Goal: Task Accomplishment & Management: Complete application form

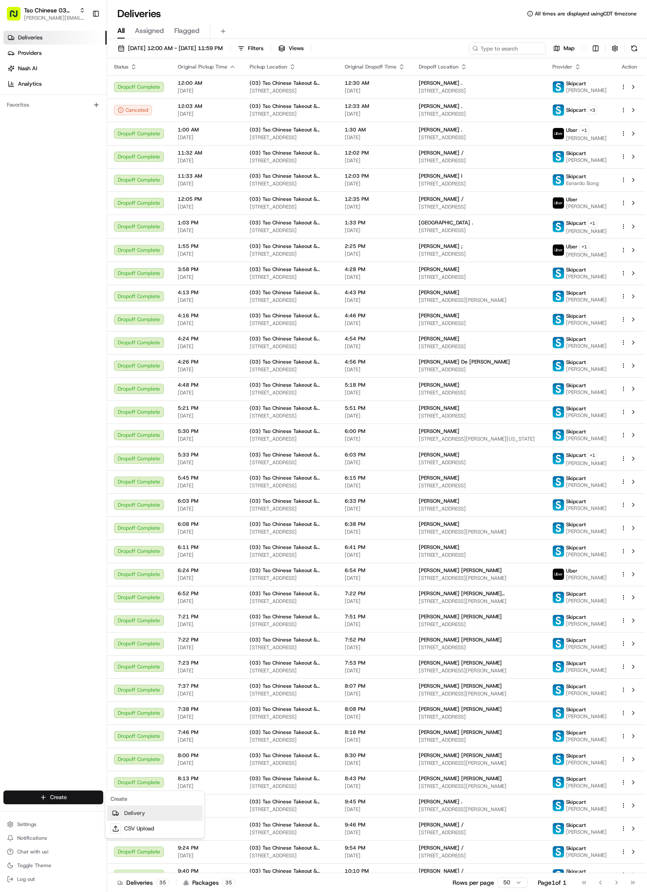
scroll to position [145, 0]
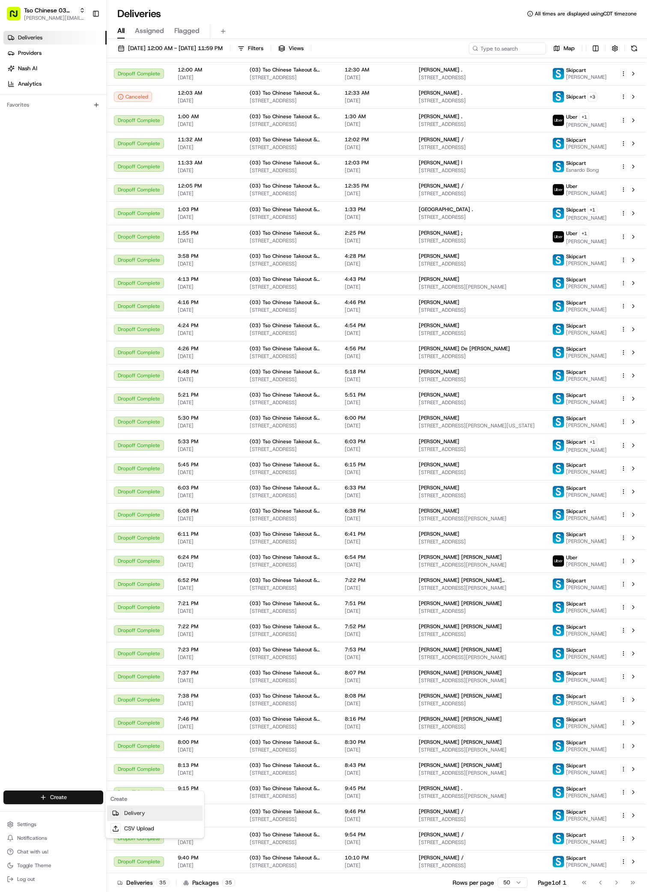
click at [152, 812] on link "Delivery" at bounding box center [154, 812] width 95 height 15
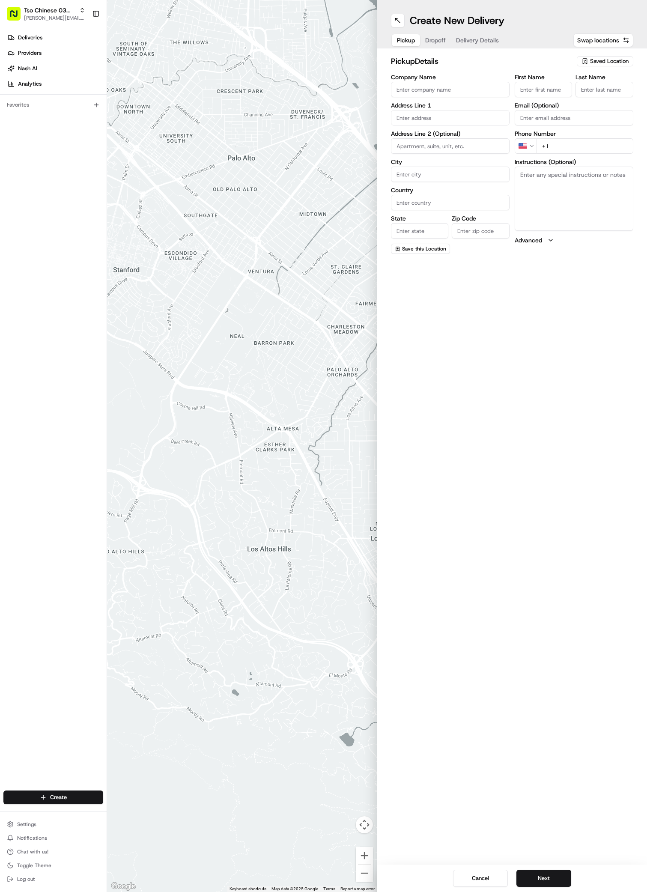
click at [610, 57] on div "Saved Location" at bounding box center [605, 61] width 57 height 10
click at [608, 76] on input "text" at bounding box center [591, 77] width 102 height 17
click at [608, 104] on span "(03) Tso Chinese Takeout & Delivery TsoCo (03)" at bounding box center [590, 96] width 105 height 15
type input "(03) Tso Chinese Takeout & Delivery TsoCo"
type input "Ste F"
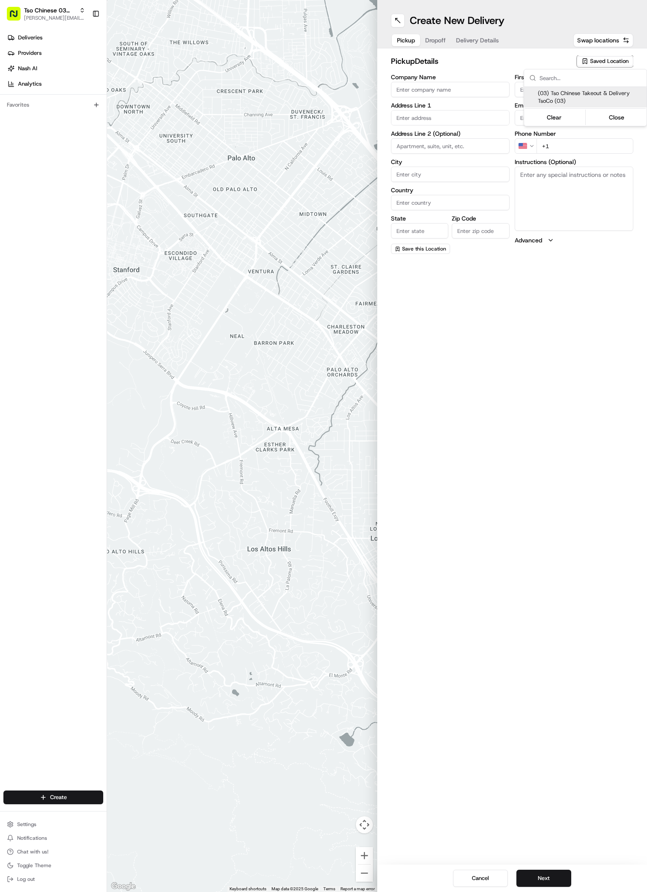
type input "Austin"
type input "US"
type input "TX"
type input "78704"
type input "Tso Chinese"
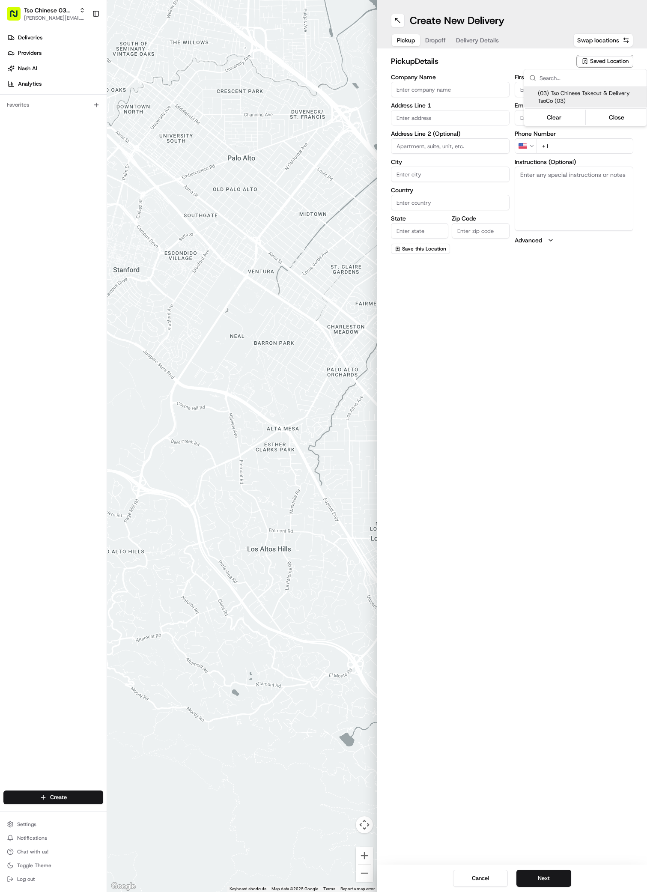
type input "TsoCo Manager"
type input "tsocostore@tsochinese.com"
type input "+1 512 428 4445"
type textarea "Submit a picture displaying address & food as Proof of Delivery. Envía una foto…"
type input "2407 S Congress Ave"
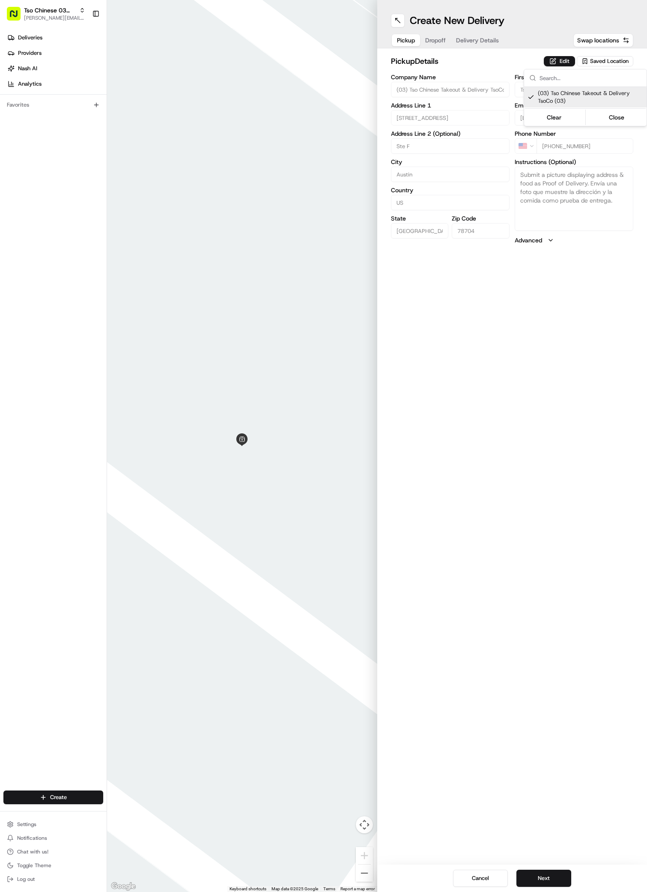
click at [530, 879] on html "Tso Chinese 03 TsoCo antonia@tsochinese.com Toggle Sidebar Deliveries Providers…" at bounding box center [323, 446] width 647 height 892
click at [530, 879] on button "Next" at bounding box center [543, 878] width 55 height 17
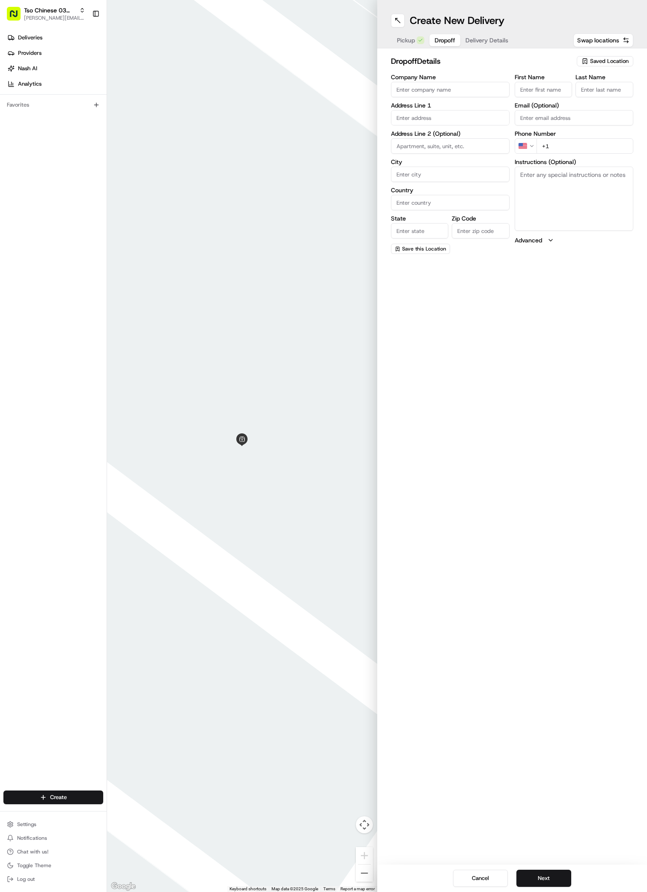
click at [517, 468] on div "Create New Delivery Pickup Dropoff Delivery Details Swap locations dropoff Deta…" at bounding box center [512, 446] width 270 height 892
click at [462, 132] on div "1121 Hollow Creek Drive, Austin, TX" at bounding box center [450, 135] width 114 height 13
type input "[STREET_ADDRESS]"
type input "Austin"
type input "United States"
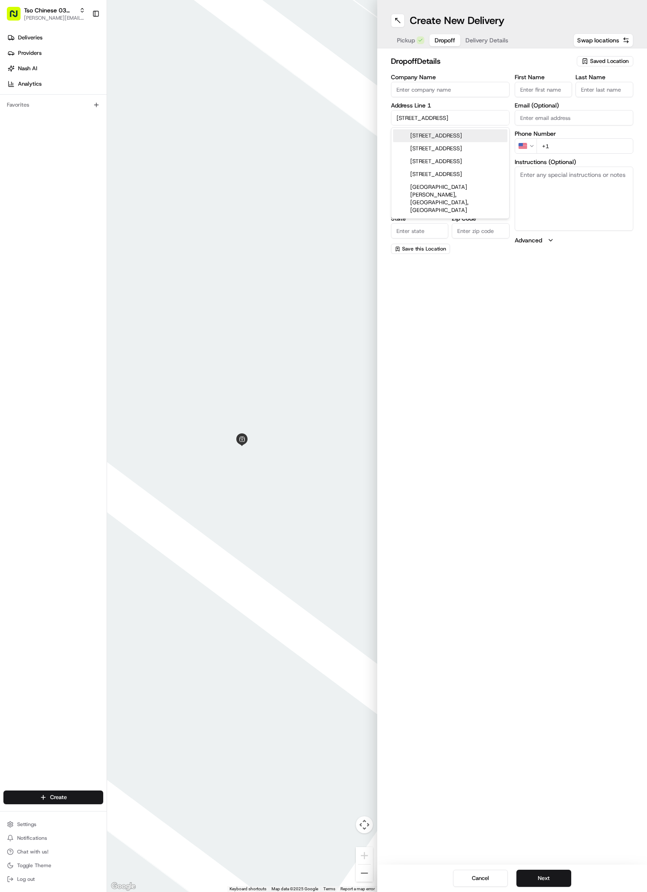
type input "TX"
type input "78704"
type input "1121 Hollow Creek Drive"
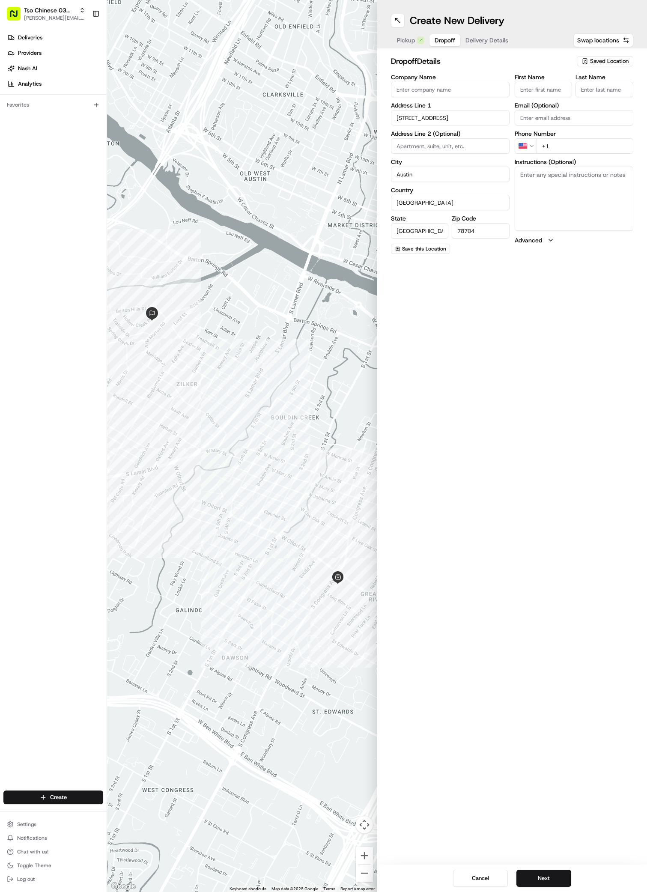
paste input "Steven Kinzie"
type input "Steven Kinzie"
type input "/"
type input "+1 214 755 6463"
click at [580, 210] on textarea "Instructions (Optional)" at bounding box center [574, 199] width 119 height 64
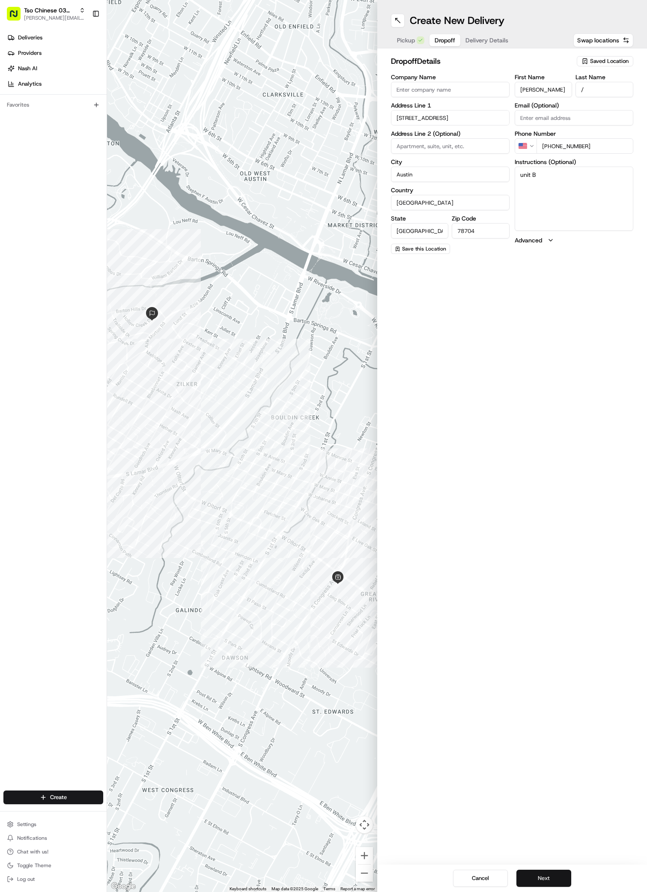
type textarea "unit B"
click at [528, 874] on button "Next" at bounding box center [543, 878] width 55 height 17
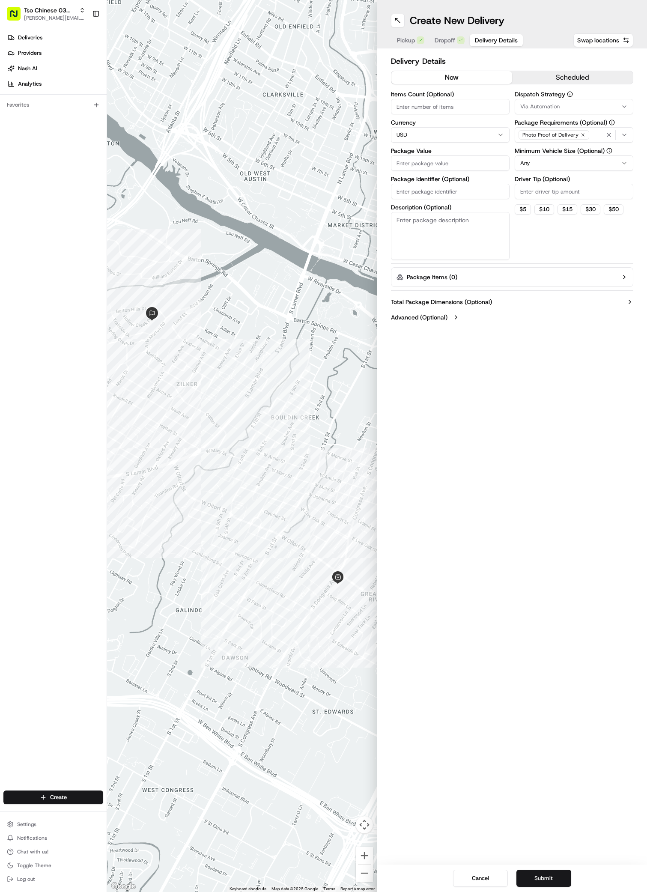
click at [556, 109] on span "Via Automation" at bounding box center [539, 107] width 39 height 8
click at [552, 151] on span "TsoCo Strategy" at bounding box center [581, 153] width 105 height 8
click at [550, 202] on html "Tso Chinese 03 TsoCo antonia@tsochinese.com Toggle Sidebar Deliveries Providers…" at bounding box center [323, 446] width 647 height 892
click at [537, 179] on label "Driver Tip (Optional)" at bounding box center [574, 179] width 119 height 6
click at [537, 184] on input "Driver Tip (Optional)" at bounding box center [574, 191] width 119 height 15
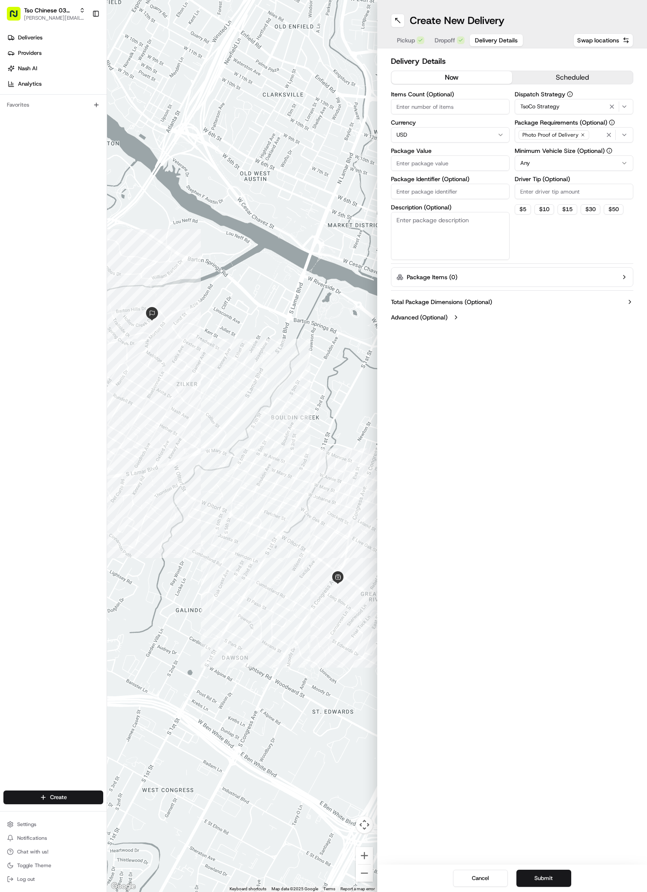
click at [537, 181] on label "Driver Tip (Optional)" at bounding box center [574, 179] width 119 height 6
click at [537, 184] on input "Driver Tip (Optional)" at bounding box center [574, 191] width 119 height 15
click at [537, 183] on div "Driver Tip (Optional)" at bounding box center [574, 187] width 119 height 23
click at [540, 201] on div "Dispatch Strategy TsoCo Strategy Package Requirements (Optional) Photo Proof of…" at bounding box center [574, 175] width 119 height 169
click at [542, 189] on input "Driver Tip (Optional)" at bounding box center [574, 191] width 119 height 15
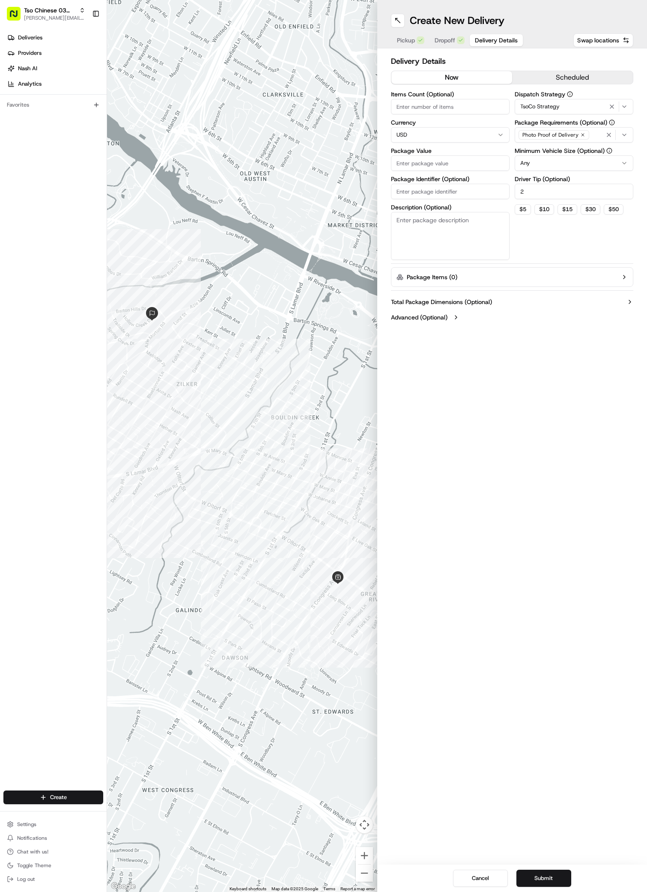
type input "2"
click at [425, 157] on input "Package Value" at bounding box center [450, 162] width 119 height 15
type input "61"
type input "61.22"
click at [457, 195] on input "Package Identifier (Optional)" at bounding box center [450, 191] width 119 height 15
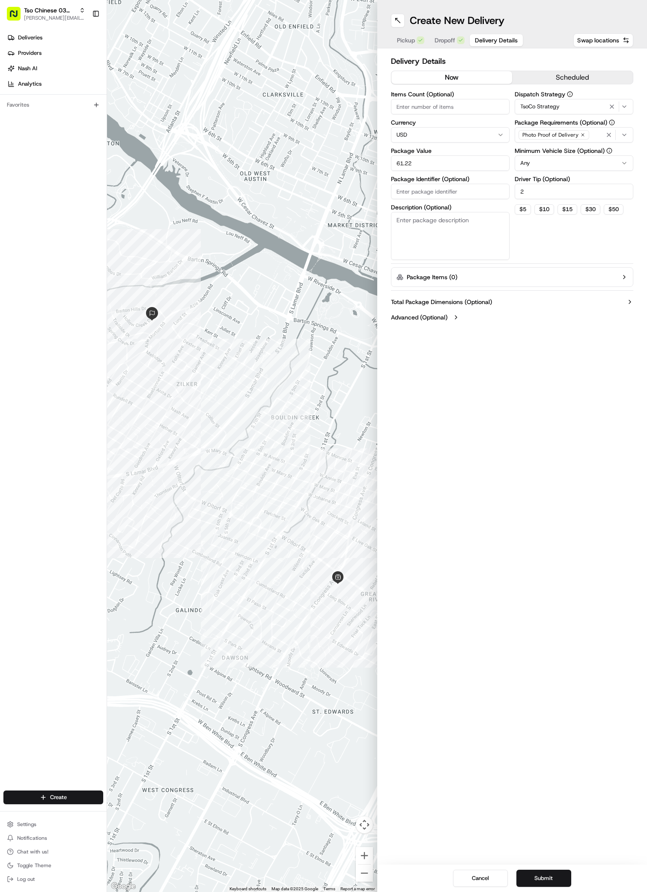
paste input "CFFN63P"
type input "CFFN63P"
click at [540, 880] on button "Submit" at bounding box center [543, 878] width 55 height 17
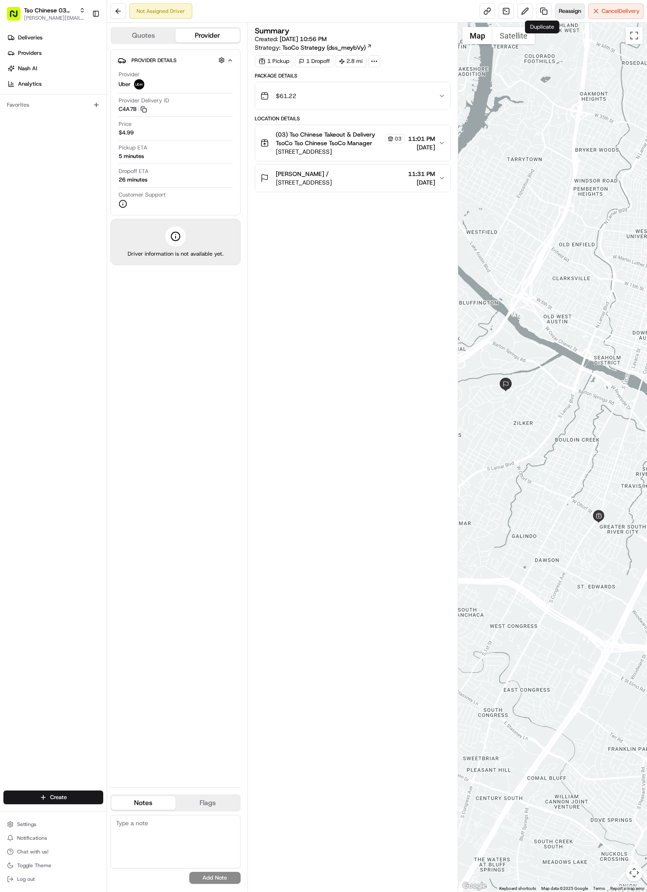
click at [573, 9] on span "Reassign" at bounding box center [570, 11] width 22 height 8
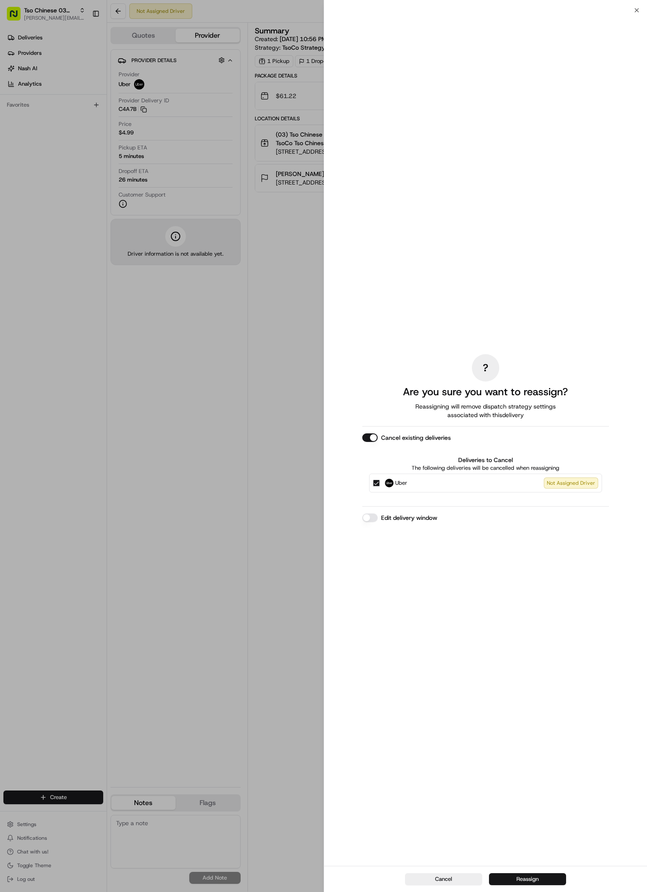
click at [550, 877] on button "Reassign" at bounding box center [527, 879] width 77 height 12
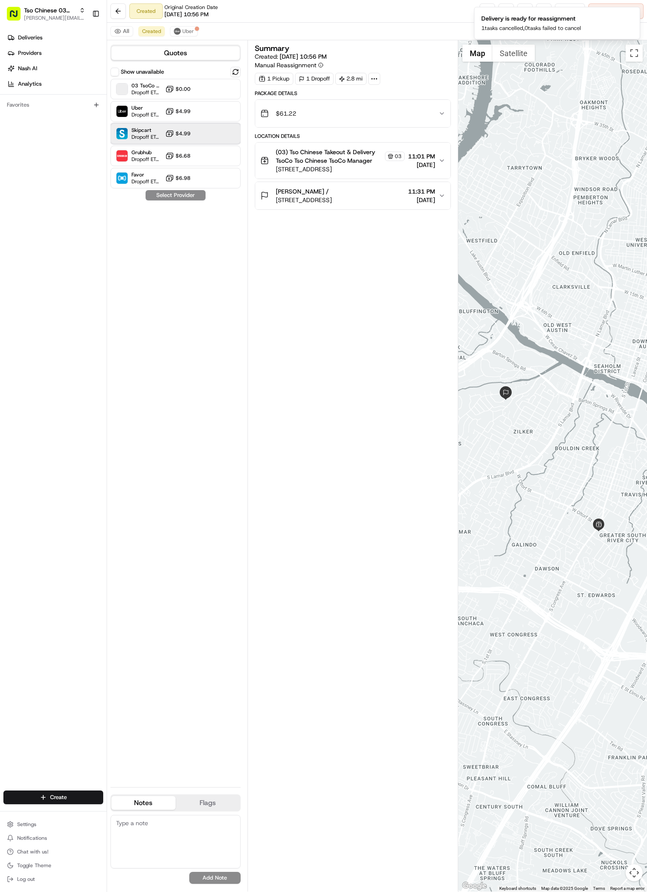
click at [161, 131] on span "Skipcart" at bounding box center [146, 130] width 30 height 7
click at [196, 197] on button "Assign Provider" at bounding box center [175, 195] width 61 height 10
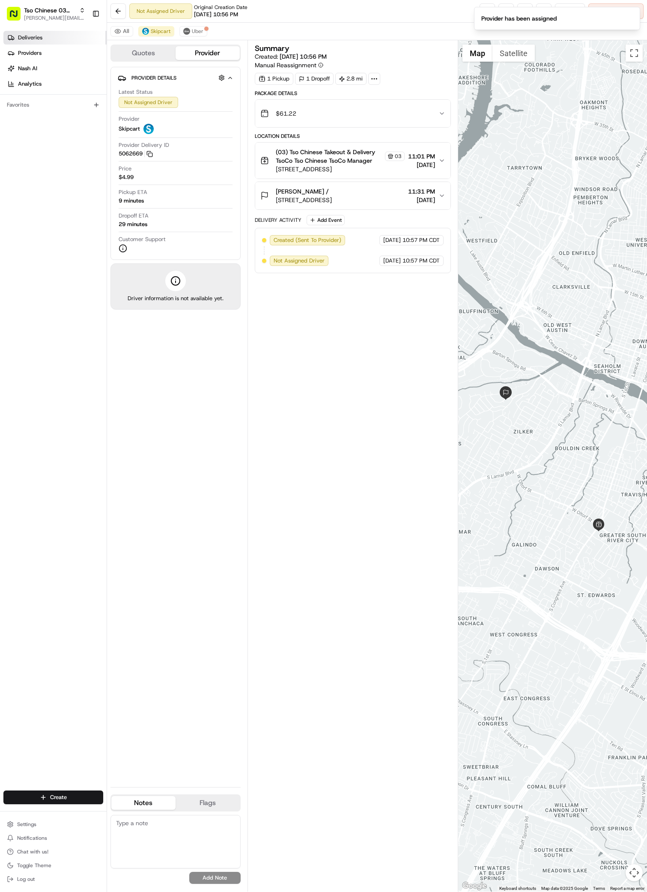
click at [23, 35] on span "Deliveries" at bounding box center [30, 38] width 24 height 8
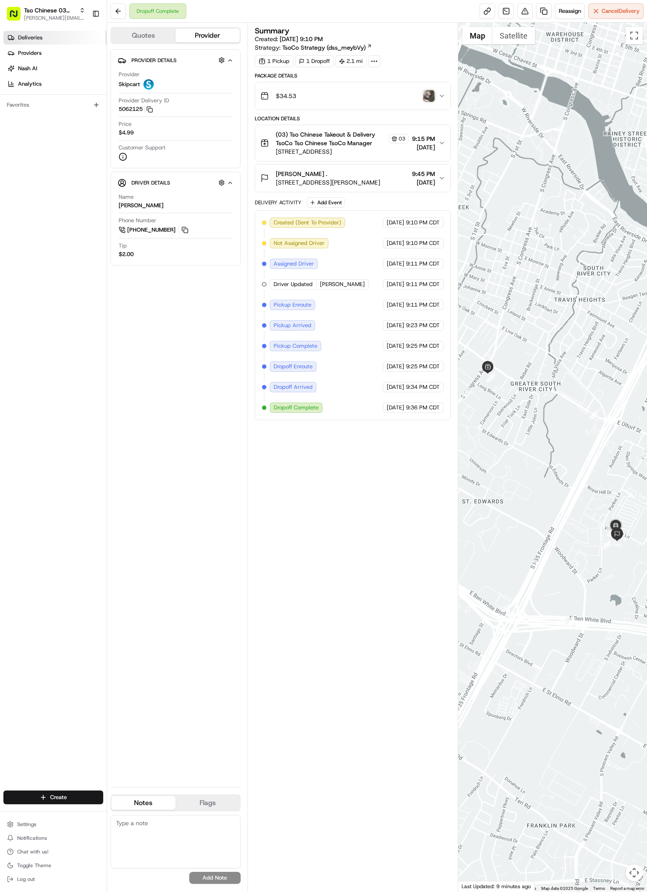
click at [28, 31] on link "Deliveries" at bounding box center [54, 38] width 103 height 14
